Goal: Task Accomplishment & Management: Complete application form

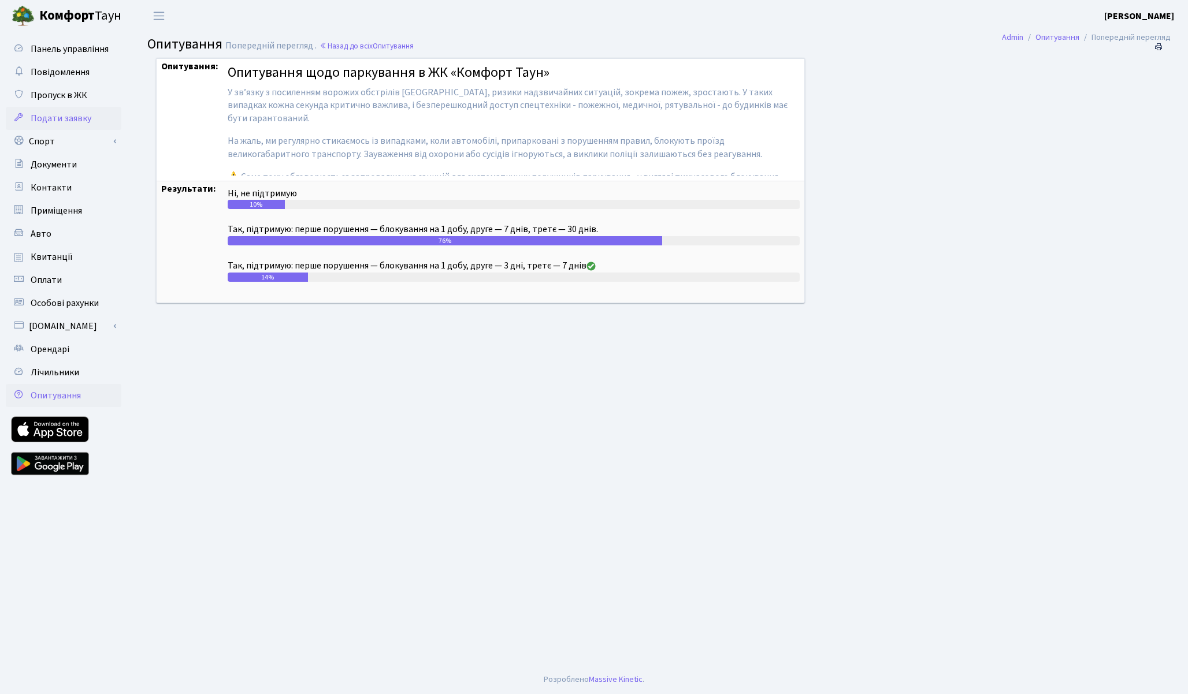
click at [57, 113] on span "Подати заявку" at bounding box center [61, 118] width 61 height 13
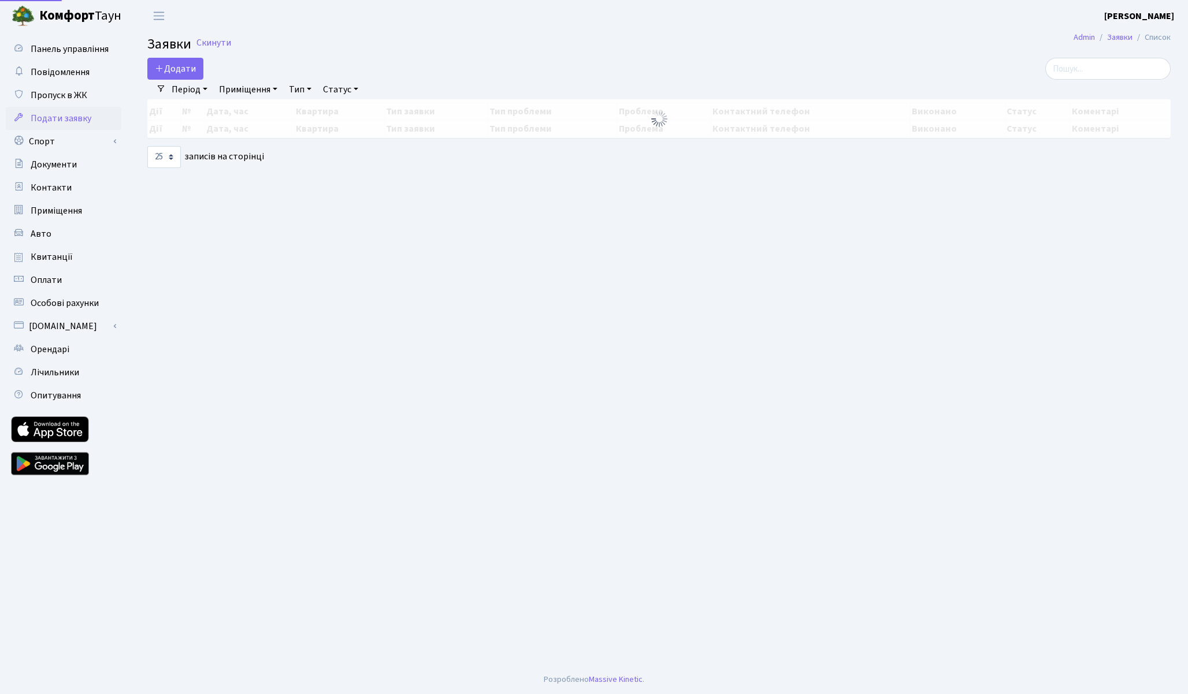
select select "25"
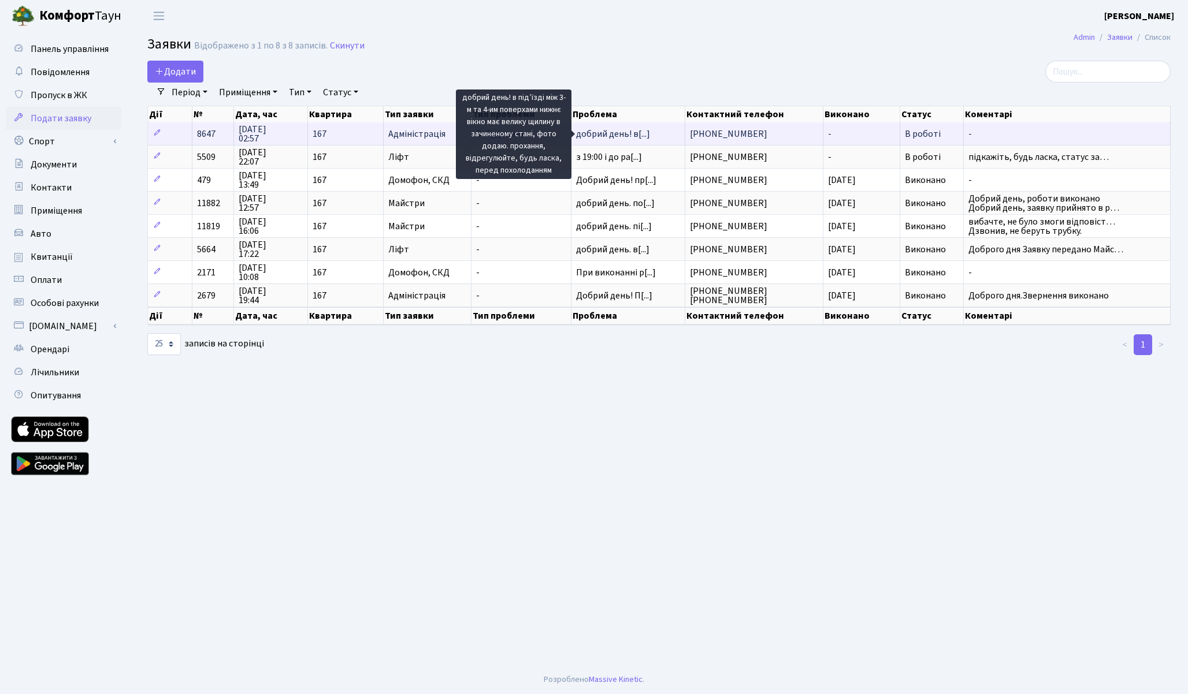
click at [630, 133] on span "добрий день! в[...]" at bounding box center [613, 134] width 74 height 13
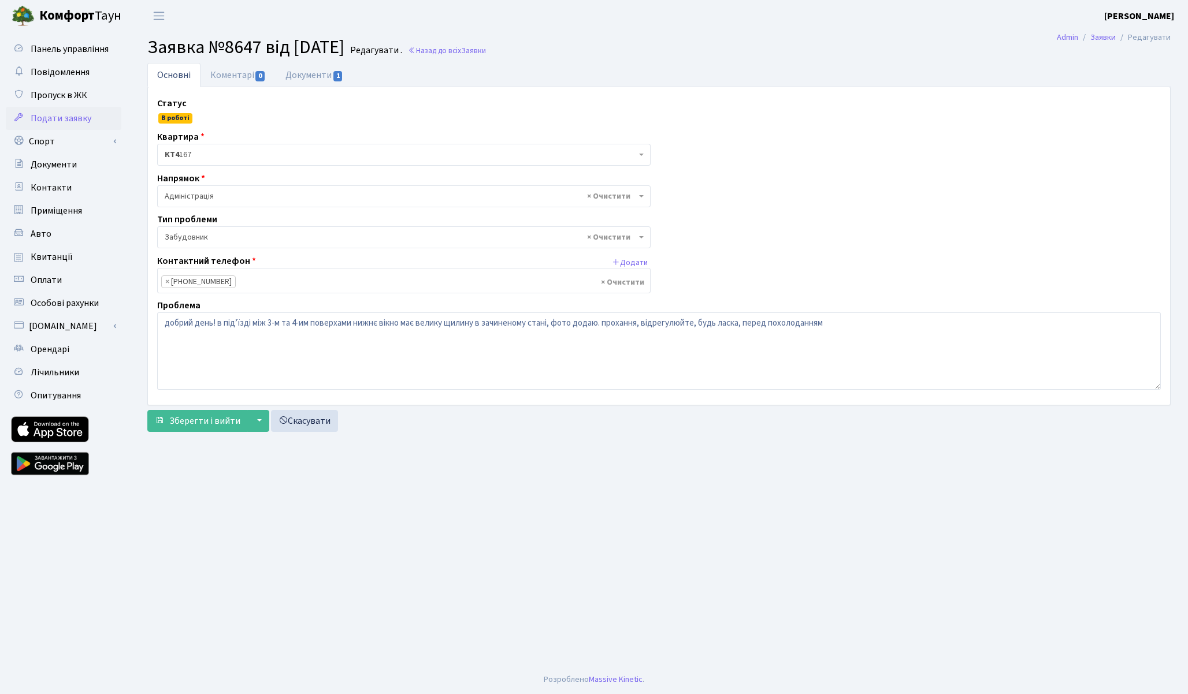
select select "64"
click at [342, 321] on textarea "добрий день! в підʼїзді між 3-м та 4-им поверхами нижнє вікно має велику щилину…" at bounding box center [659, 351] width 1004 height 77
click at [329, 420] on link "Скасувати" at bounding box center [304, 421] width 67 height 22
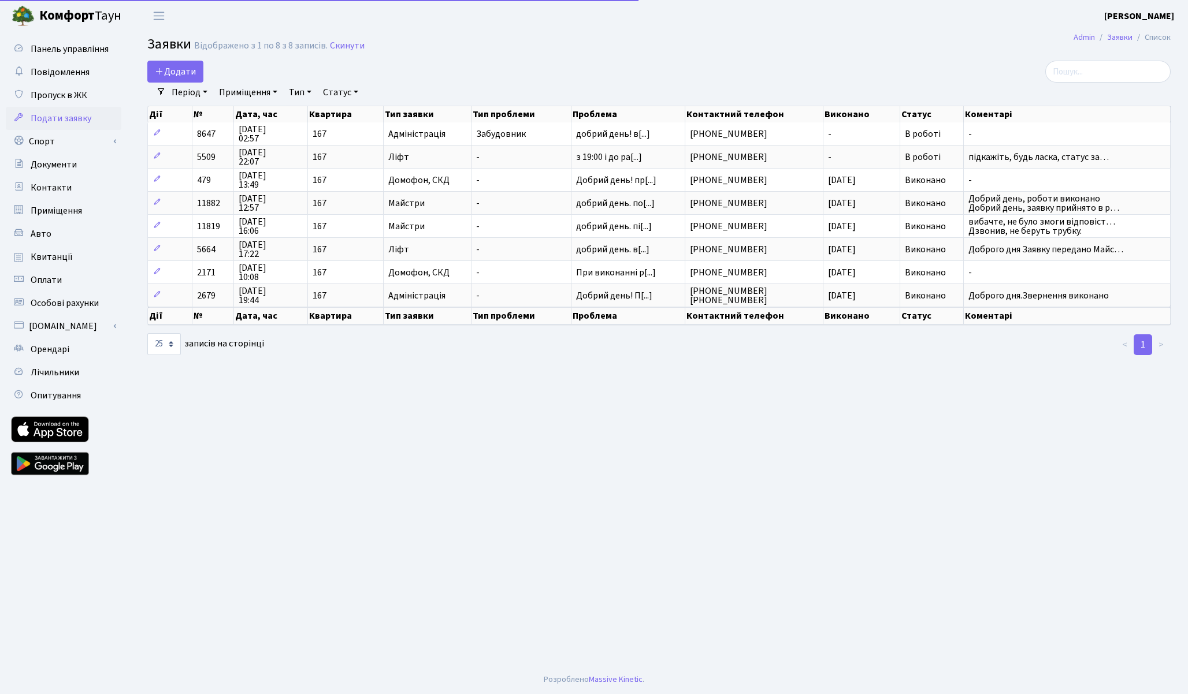
select select "25"
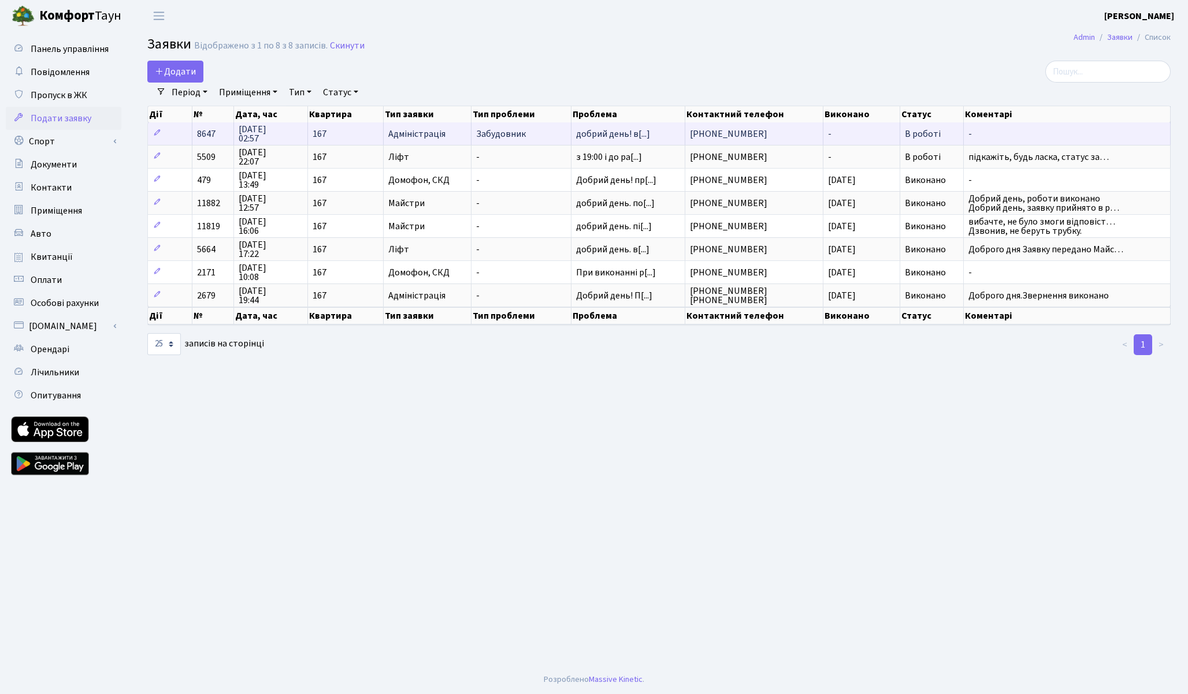
click at [356, 136] on span "167" at bounding box center [346, 133] width 66 height 9
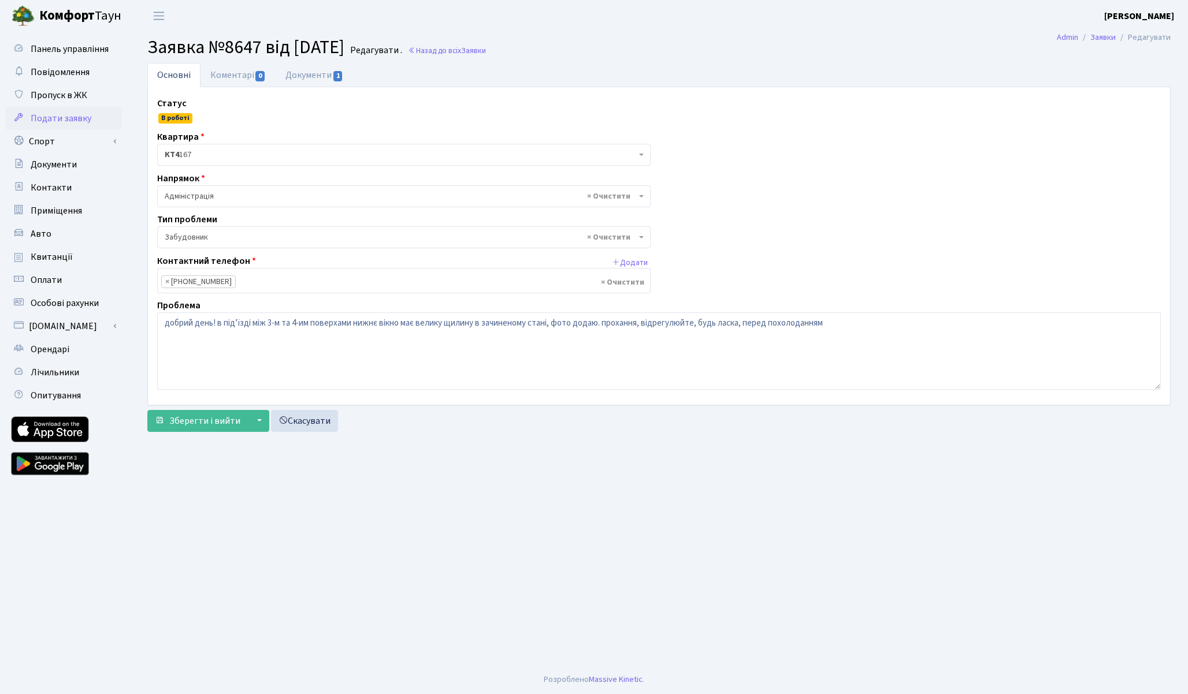
select select "64"
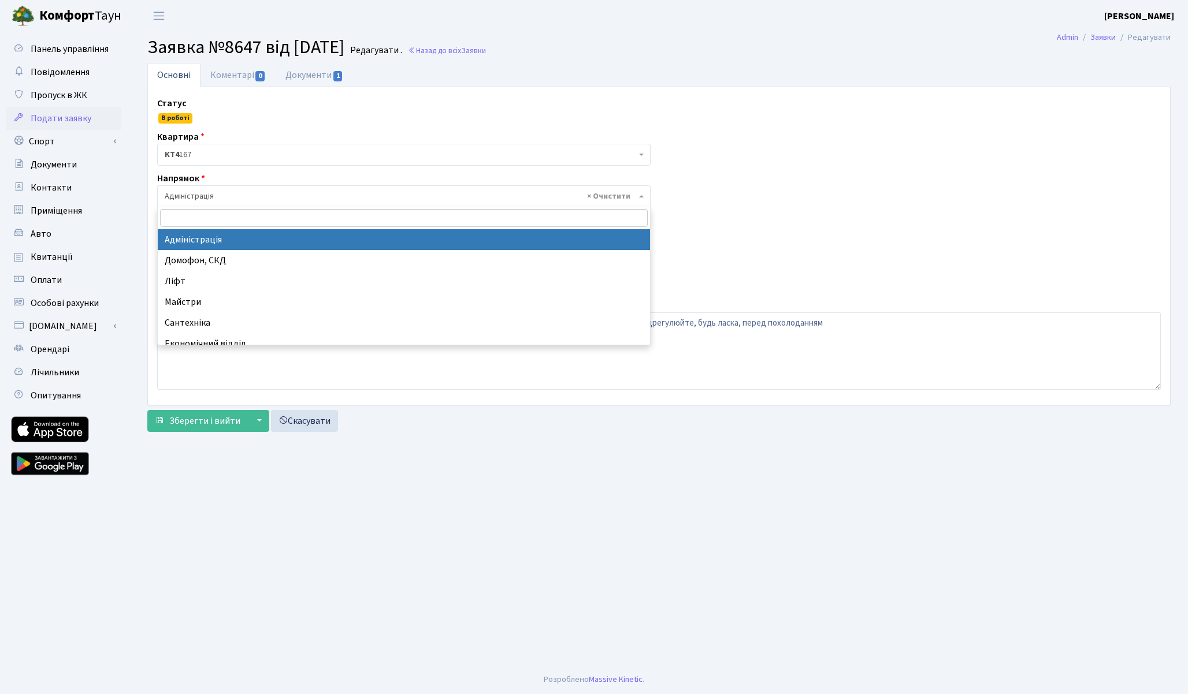
click at [258, 192] on span "× Адміністрація" at bounding box center [400, 197] width 471 height 12
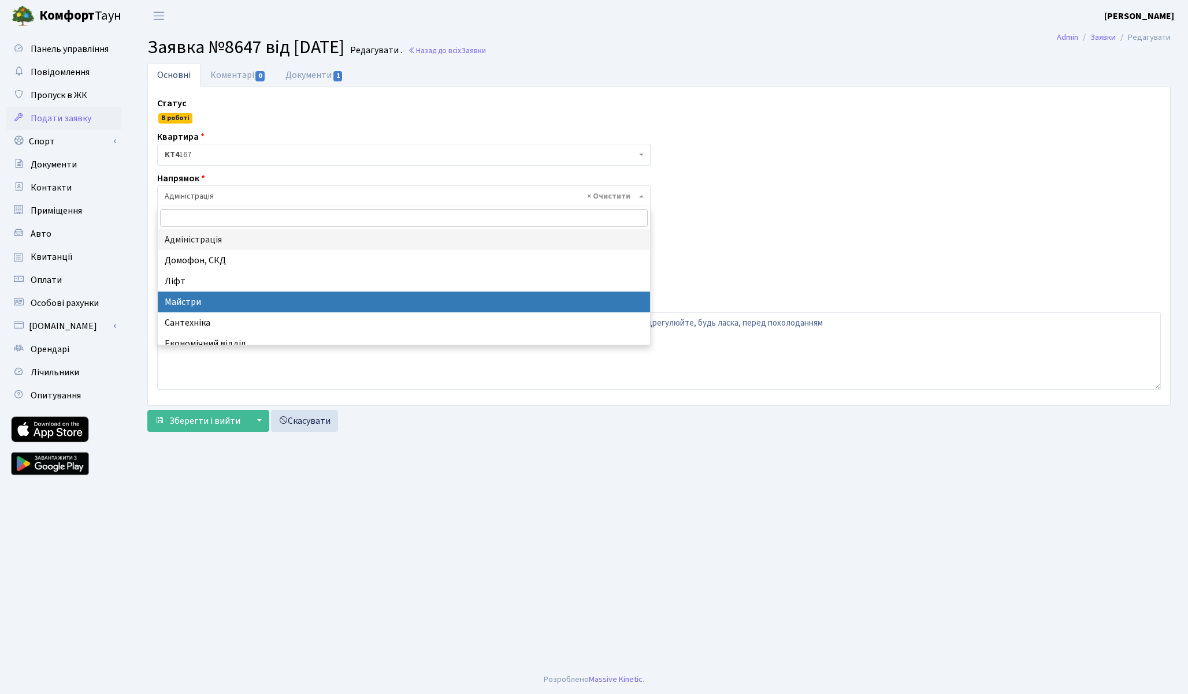
select select "1"
select select
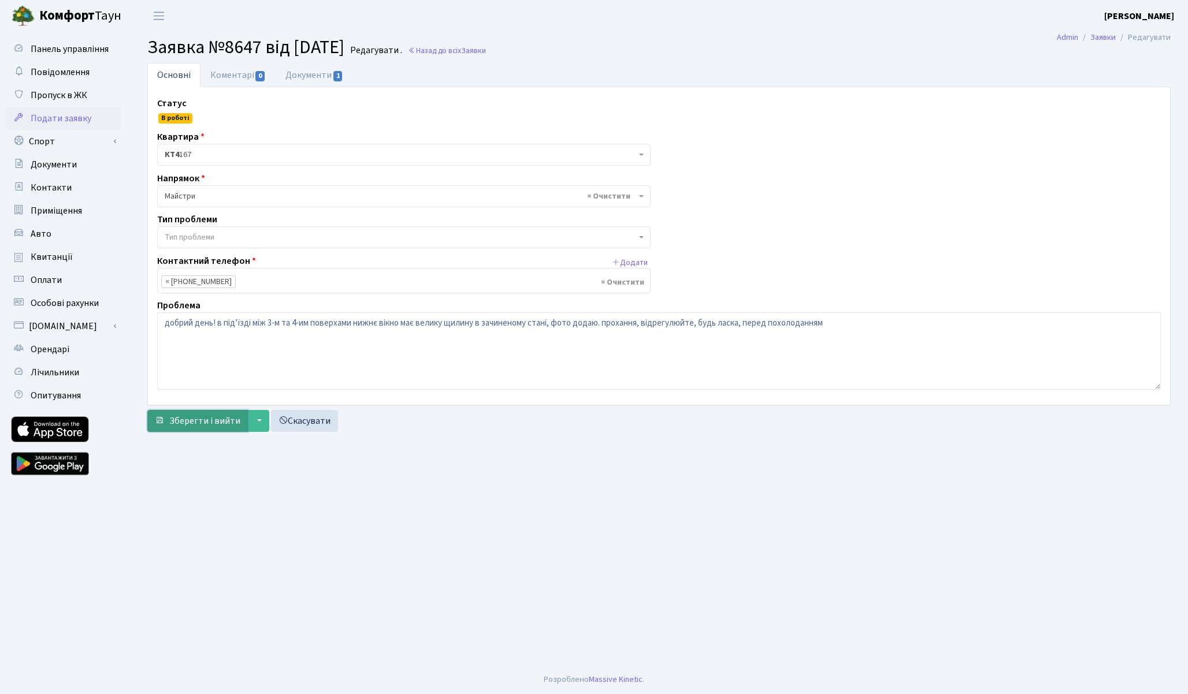
click at [213, 418] on span "Зберегти і вийти" at bounding box center [204, 421] width 71 height 13
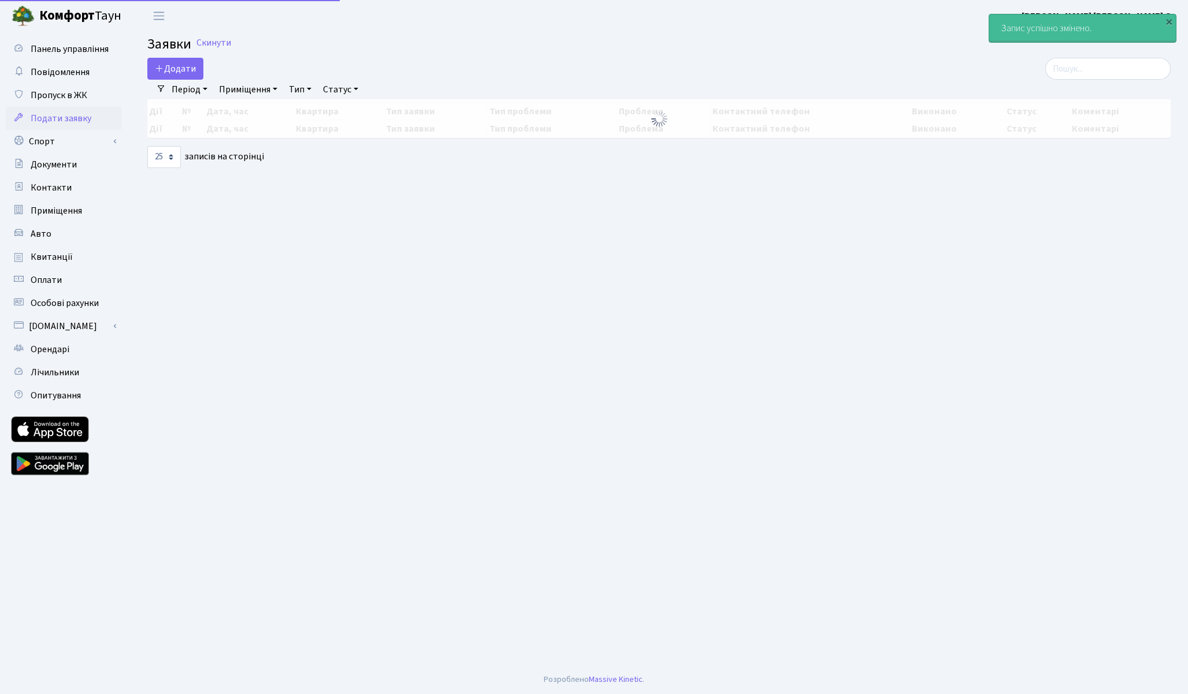
select select "25"
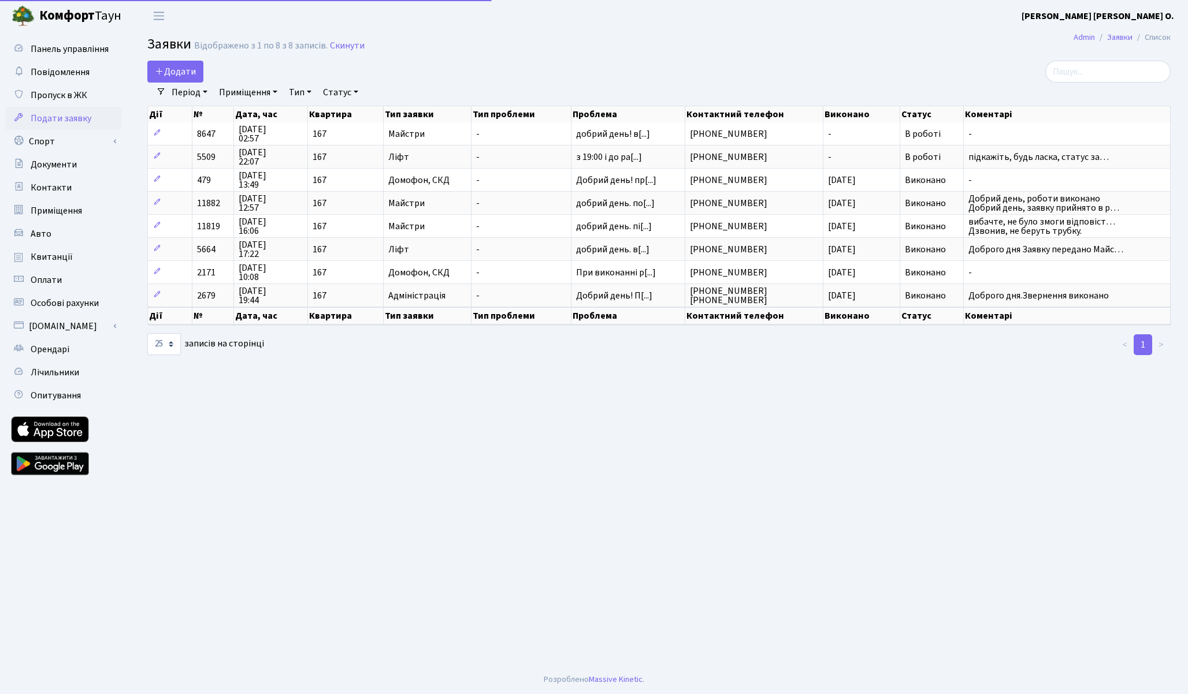
select select "25"
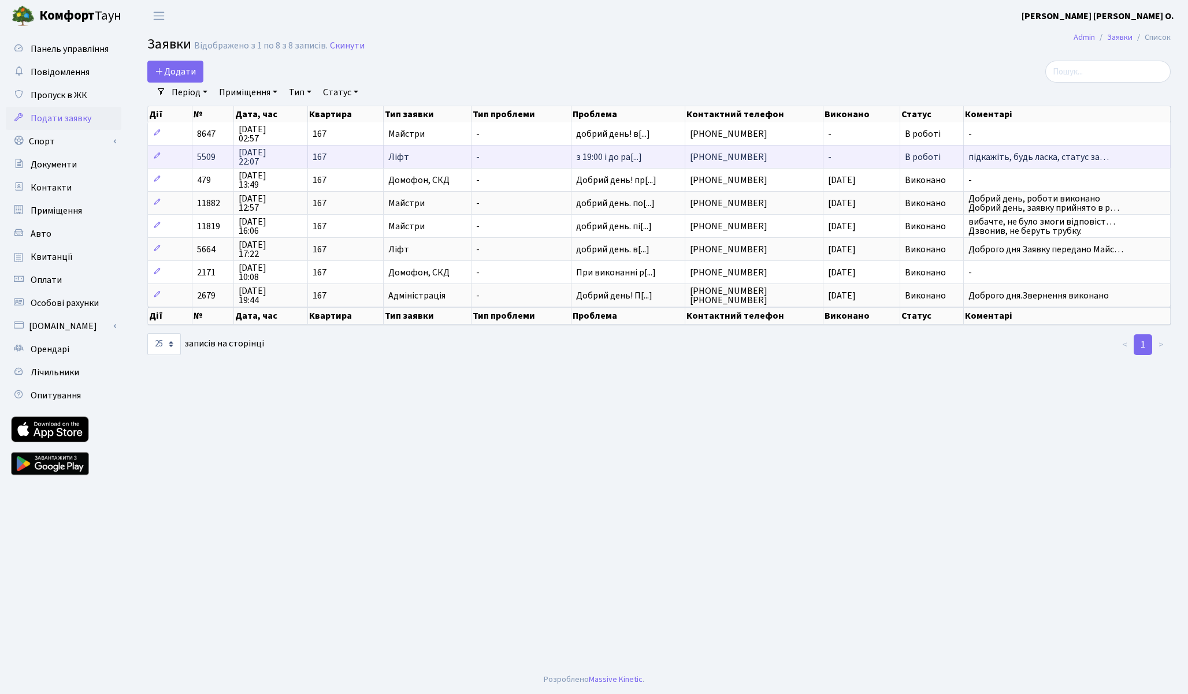
click at [239, 154] on span "[DATE] 22:07" at bounding box center [271, 157] width 64 height 18
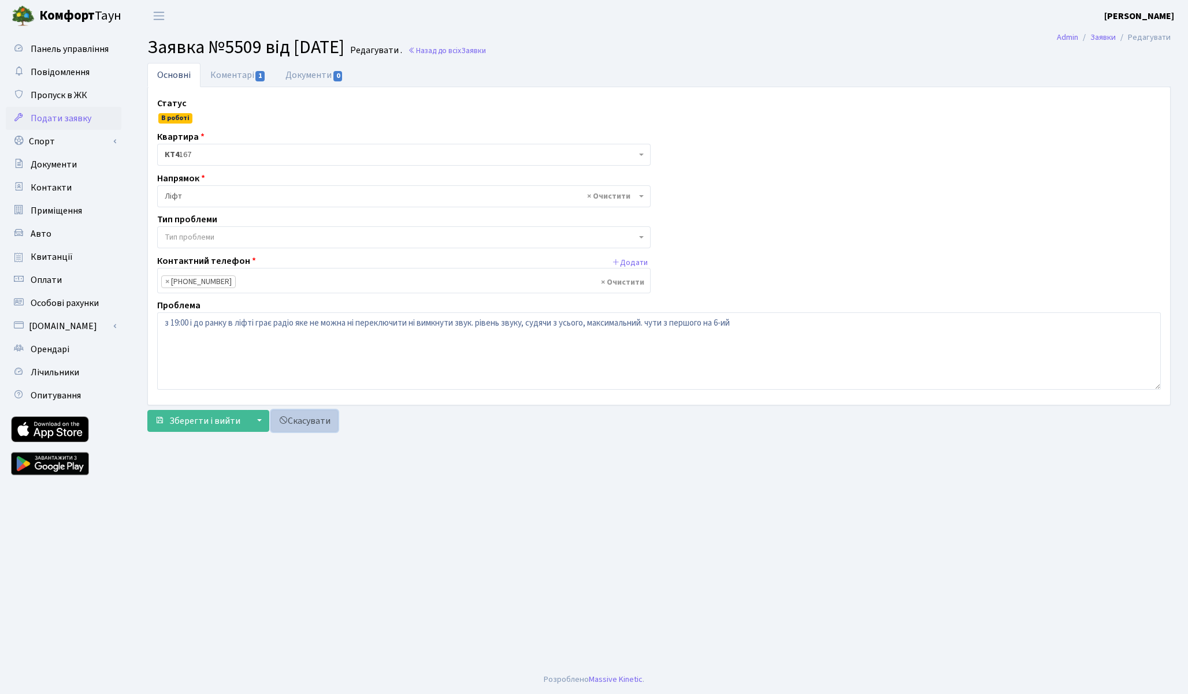
click at [292, 423] on link "Скасувати" at bounding box center [304, 421] width 67 height 22
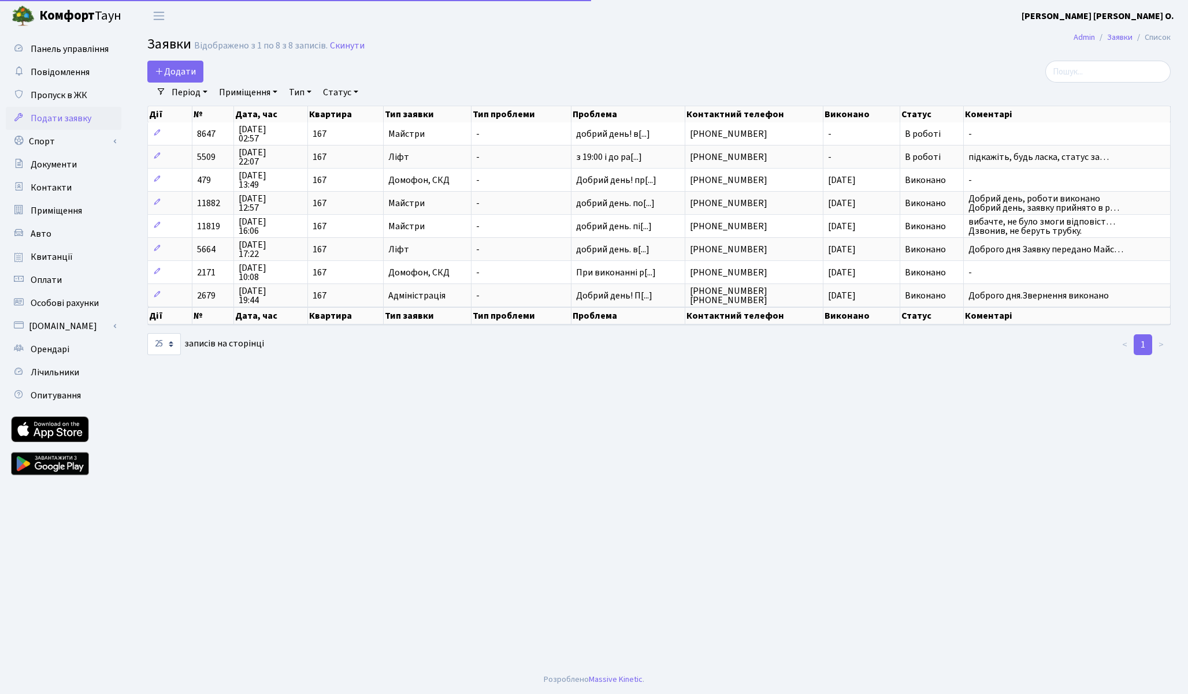
select select "25"
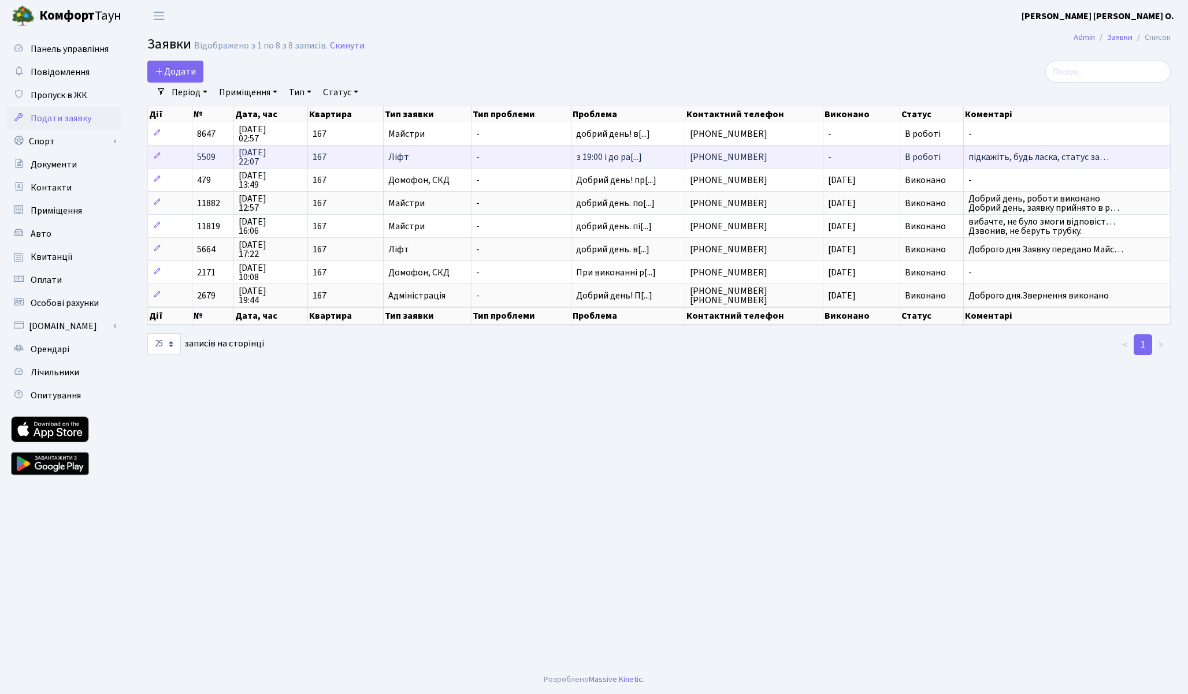
click at [322, 155] on span "167" at bounding box center [346, 157] width 66 height 9
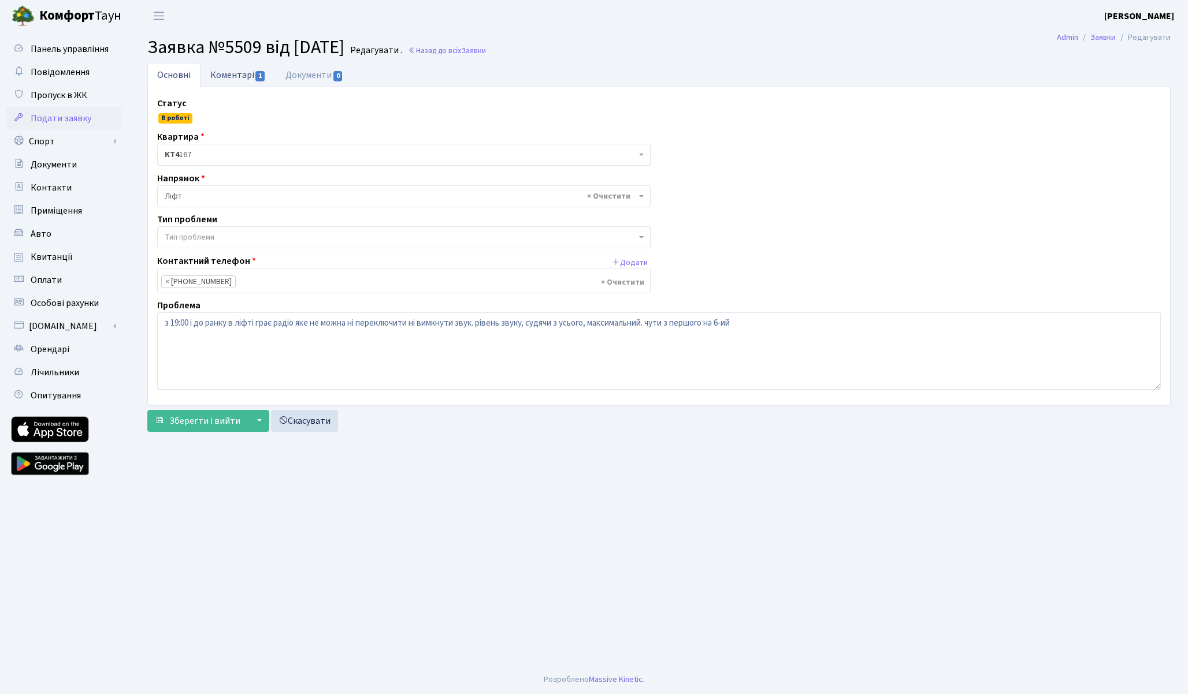
click at [239, 78] on link "Коментарі 1" at bounding box center [237, 75] width 75 height 24
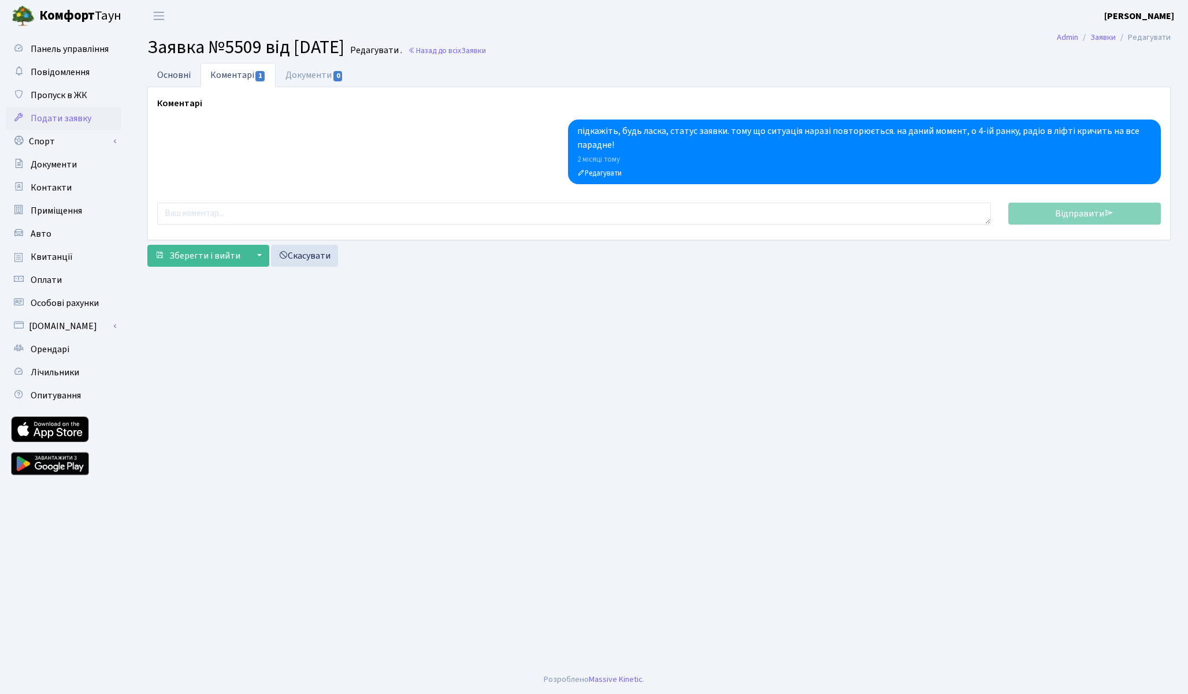
click at [178, 77] on link "Основні" at bounding box center [173, 75] width 53 height 24
